Goal: Task Accomplishment & Management: Use online tool/utility

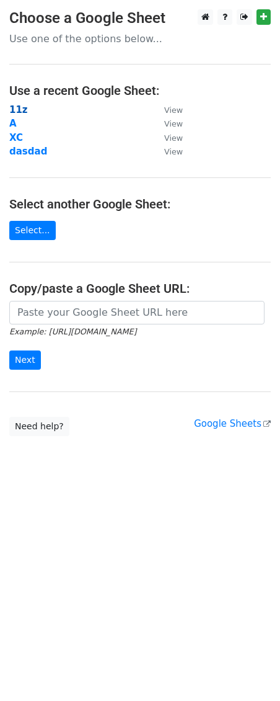
click at [20, 109] on strong "11z" at bounding box center [18, 109] width 19 height 11
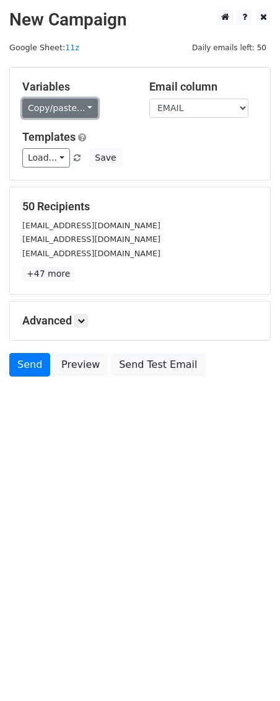
click at [82, 112] on link "Copy/paste..." at bounding box center [60, 108] width 76 height 19
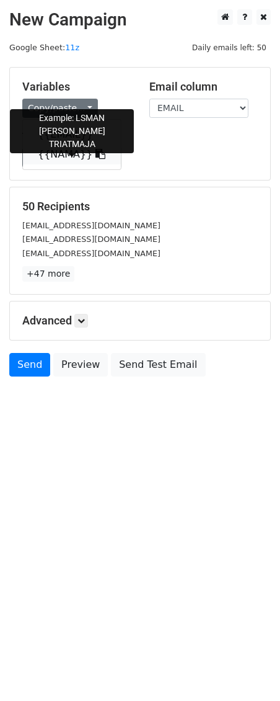
click at [94, 155] on link "{{NAMA}}" at bounding box center [72, 154] width 98 height 20
